Goal: Information Seeking & Learning: Learn about a topic

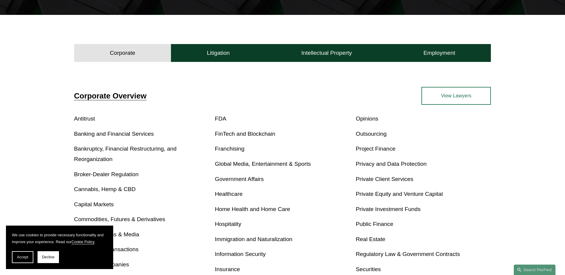
scroll to position [179, 0]
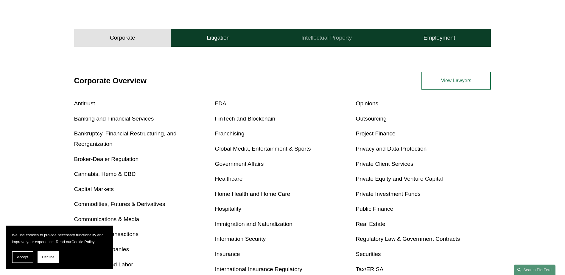
click at [328, 35] on h4 "Intellectual Property" at bounding box center [327, 37] width 51 height 7
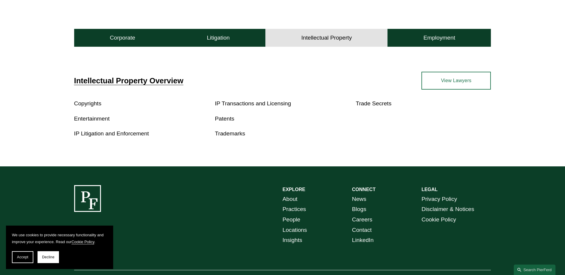
click at [224, 118] on link "Patents" at bounding box center [224, 119] width 19 height 6
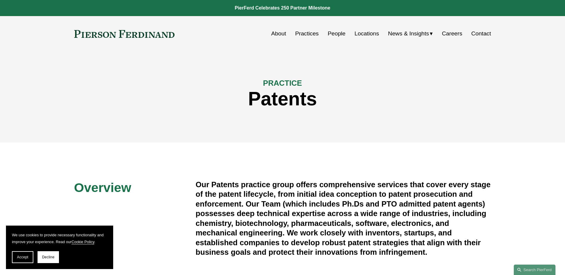
click at [333, 32] on link "People" at bounding box center [337, 33] width 18 height 11
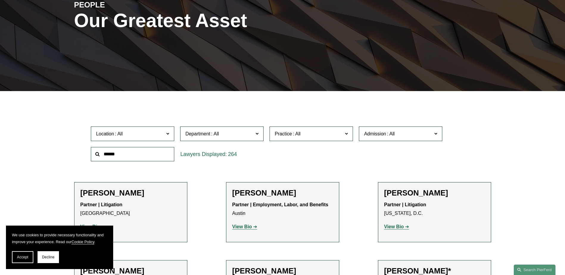
scroll to position [89, 0]
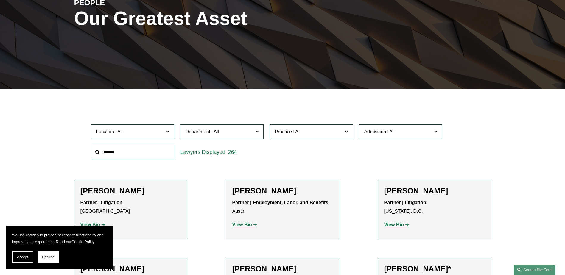
click at [347, 131] on span at bounding box center [346, 132] width 3 height 8
click at [0, 0] on link "Patents" at bounding box center [0, 0] width 0 height 0
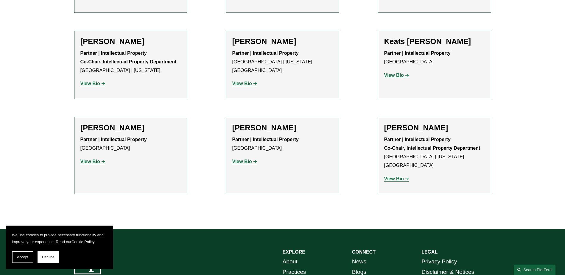
scroll to position [477, 0]
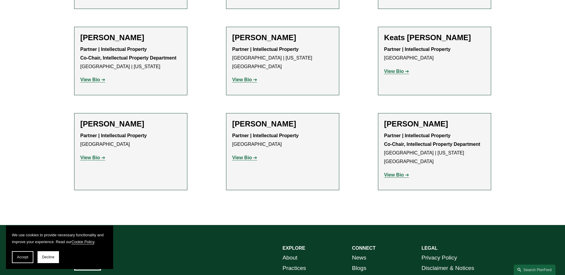
click at [243, 157] on strong "View Bio" at bounding box center [243, 157] width 20 height 5
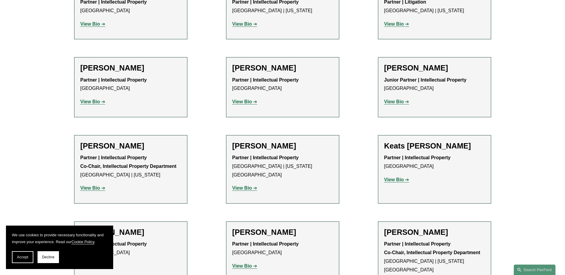
scroll to position [358, 0]
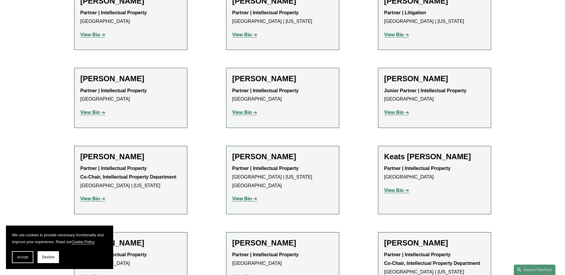
click at [94, 113] on strong "View Bio" at bounding box center [90, 112] width 20 height 5
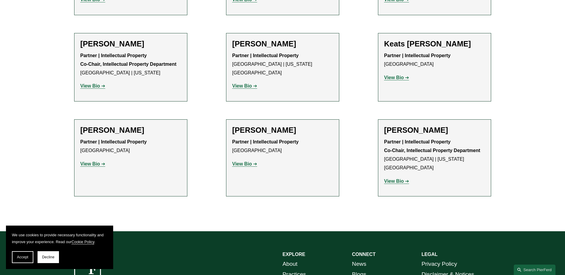
scroll to position [477, 0]
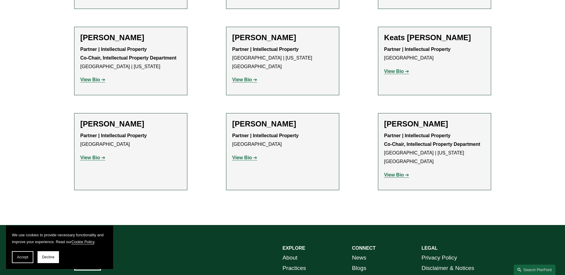
click at [390, 71] on strong "View Bio" at bounding box center [395, 71] width 20 height 5
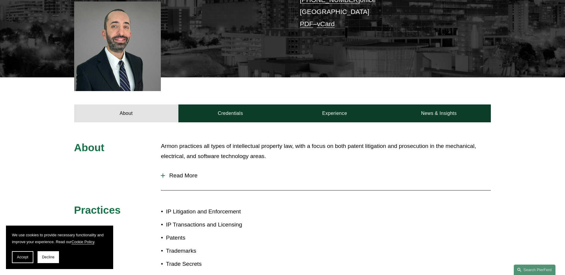
scroll to position [179, 0]
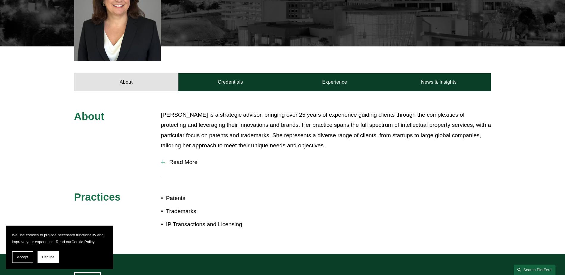
scroll to position [209, 0]
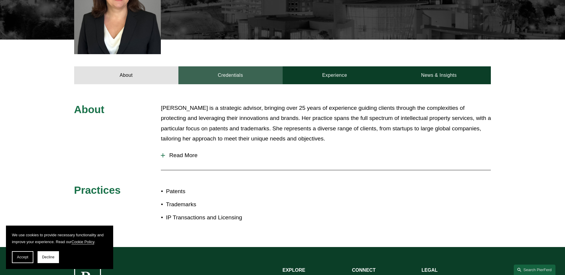
click at [227, 66] on link "Credentials" at bounding box center [231, 75] width 104 height 18
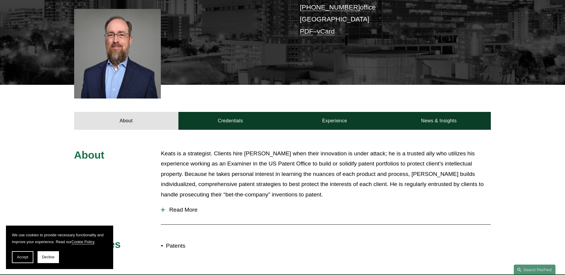
scroll to position [179, 0]
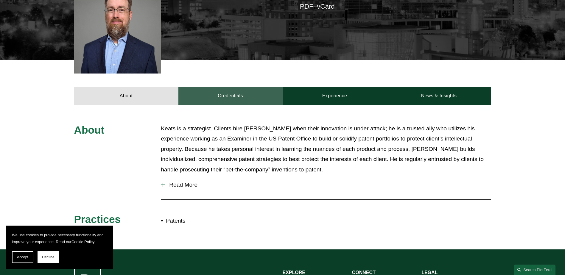
click at [236, 94] on link "Credentials" at bounding box center [231, 96] width 104 height 18
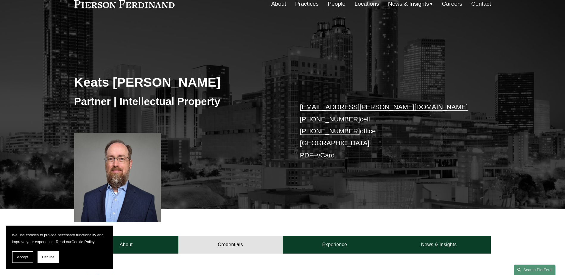
scroll to position [0, 0]
